Goal: Browse casually: Explore the website without a specific task or goal

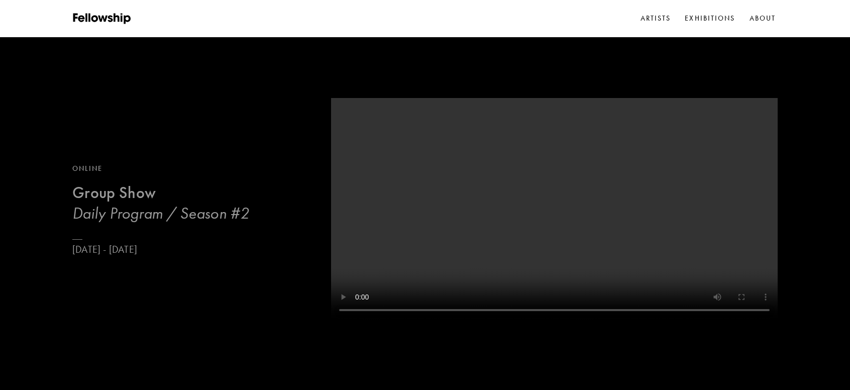
click at [187, 174] on div "Online" at bounding box center [160, 168] width 177 height 11
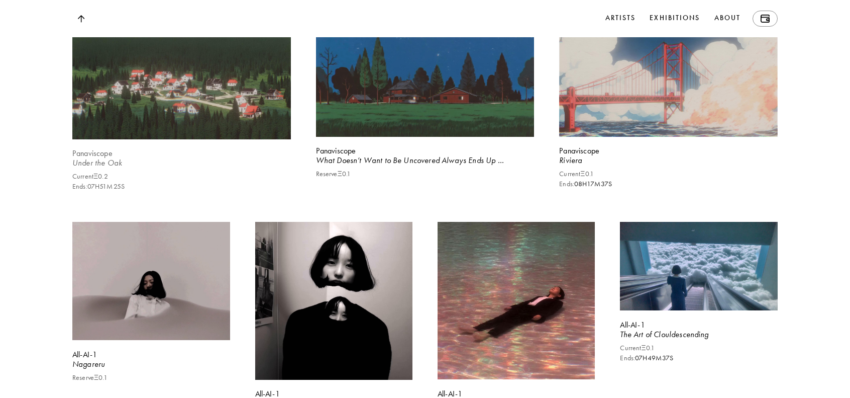
scroll to position [1561, 0]
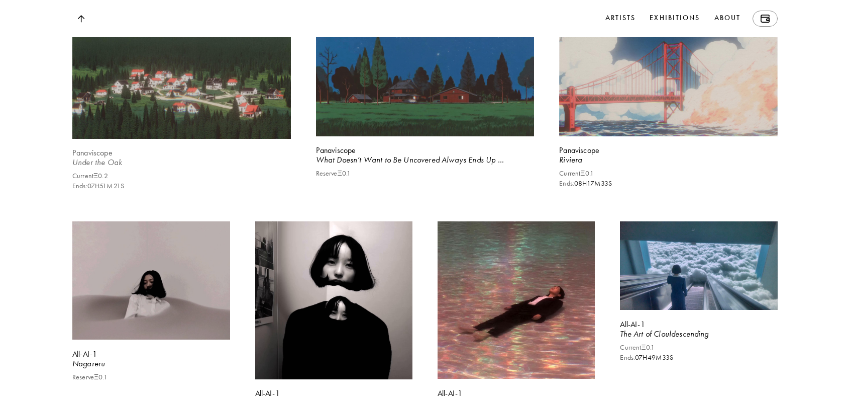
click at [218, 134] on video at bounding box center [181, 77] width 225 height 127
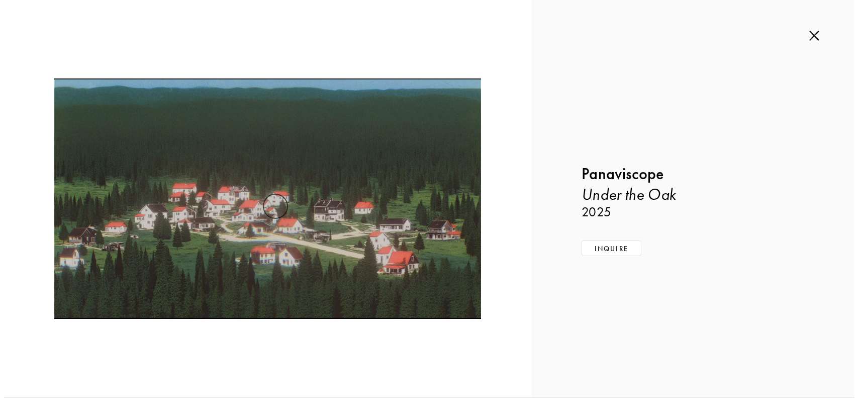
scroll to position [1566, 0]
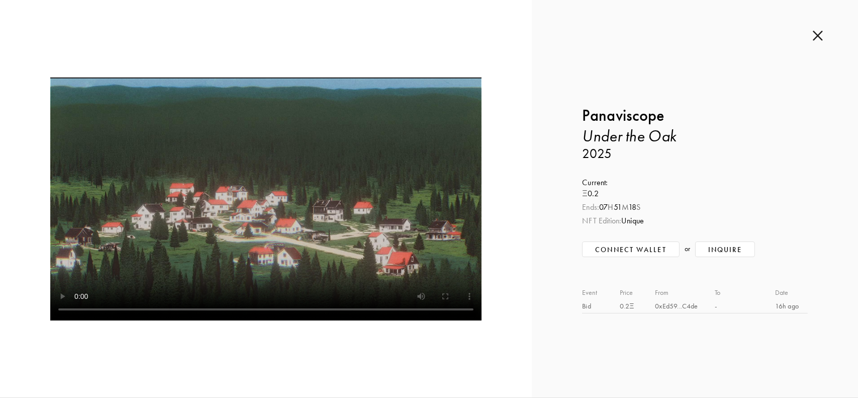
click at [821, 44] on div "Inquire about Under the Oak by Panaviscope Submit Inquiry Back Panaviscope Unde…" at bounding box center [695, 198] width 326 height 397
click at [819, 34] on img at bounding box center [818, 35] width 10 height 11
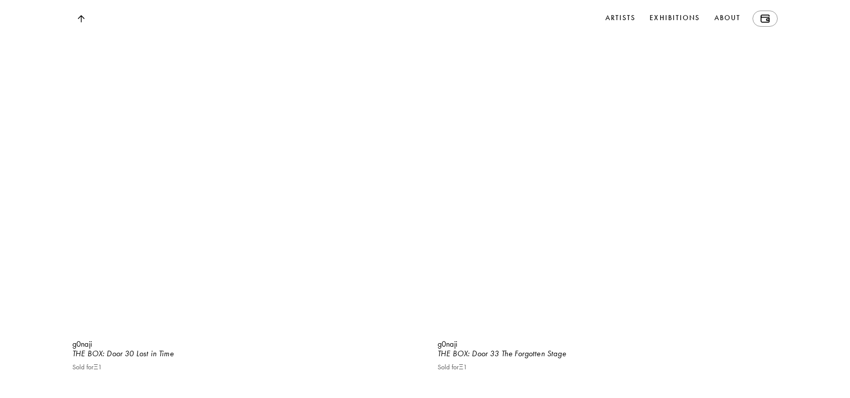
scroll to position [8796, 0]
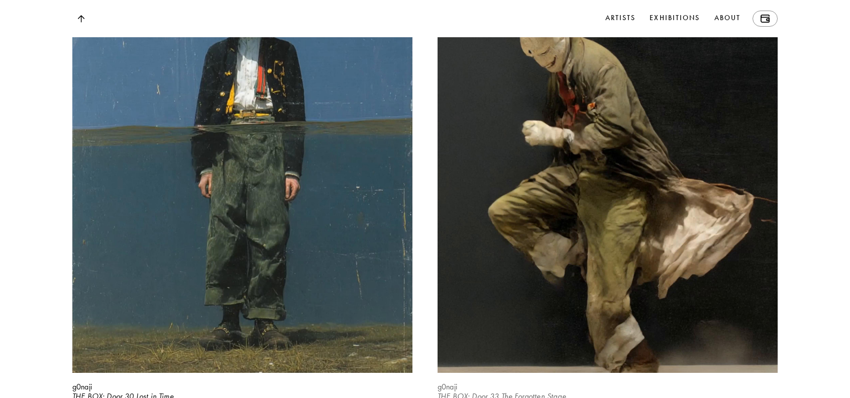
click at [682, 173] on video at bounding box center [608, 160] width 350 height 438
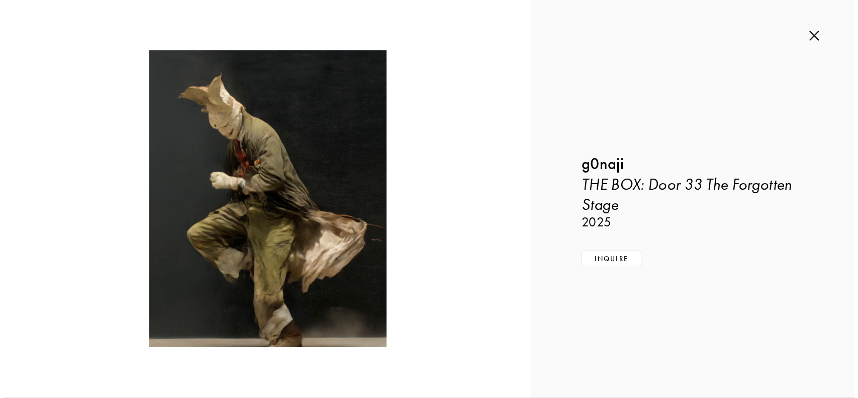
scroll to position [8862, 0]
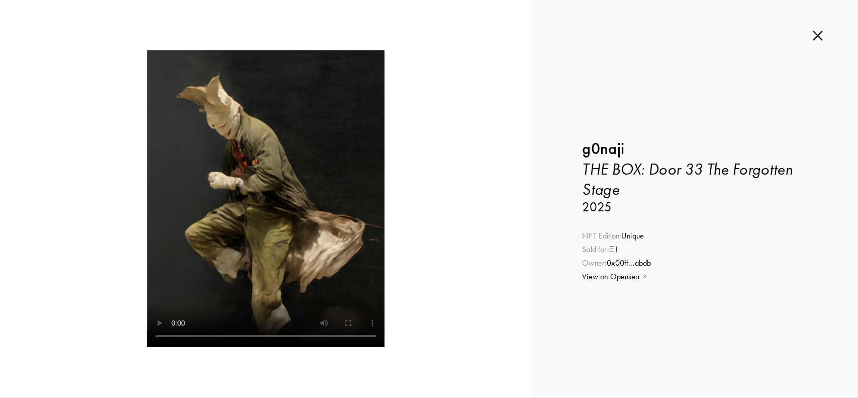
click at [617, 276] on link "View on Opensea" at bounding box center [695, 276] width 226 height 11
